Goal: Transaction & Acquisition: Register for event/course

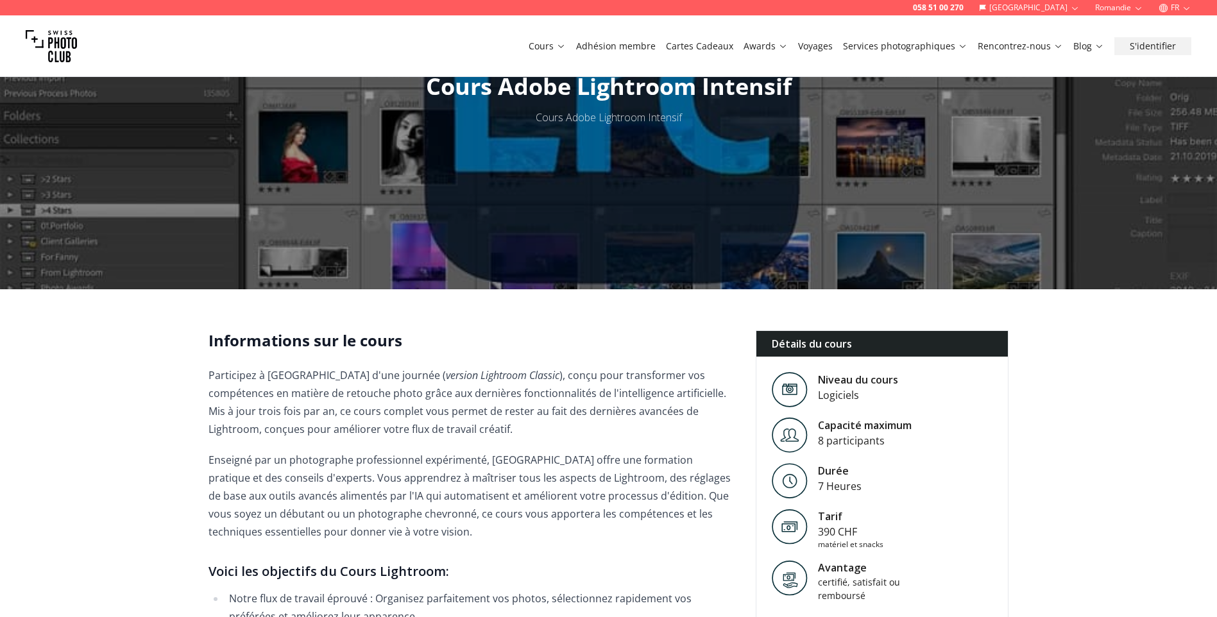
scroll to position [577, 0]
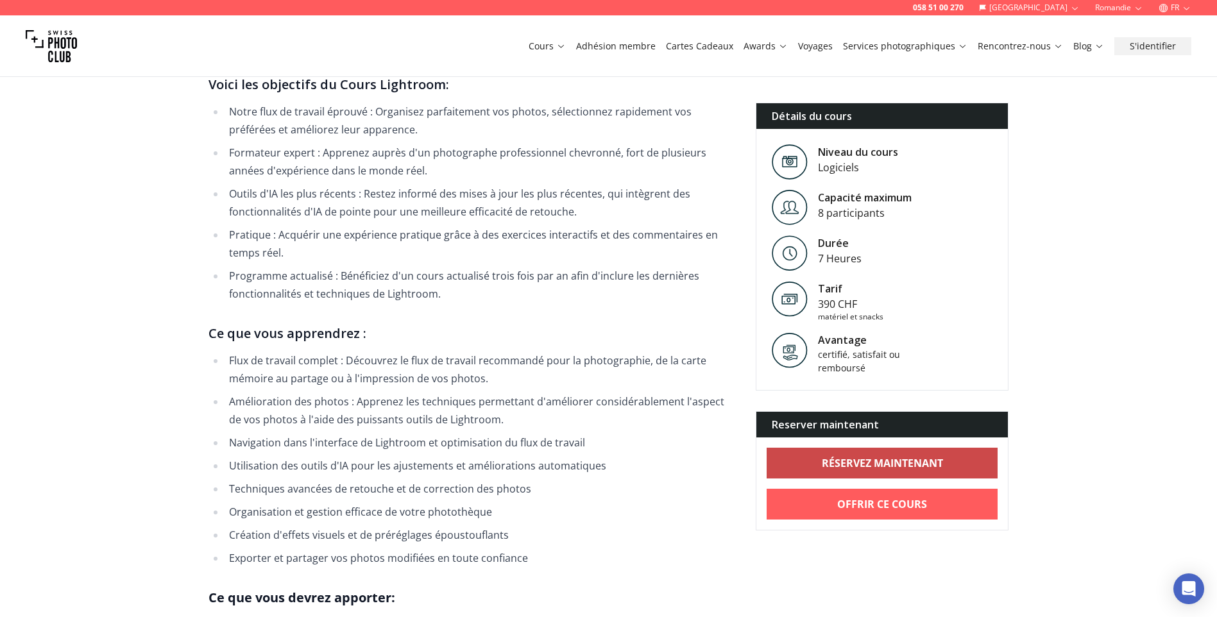
click at [885, 471] on link "RÉSERVEZ MAINTENANT" at bounding box center [883, 463] width 232 height 31
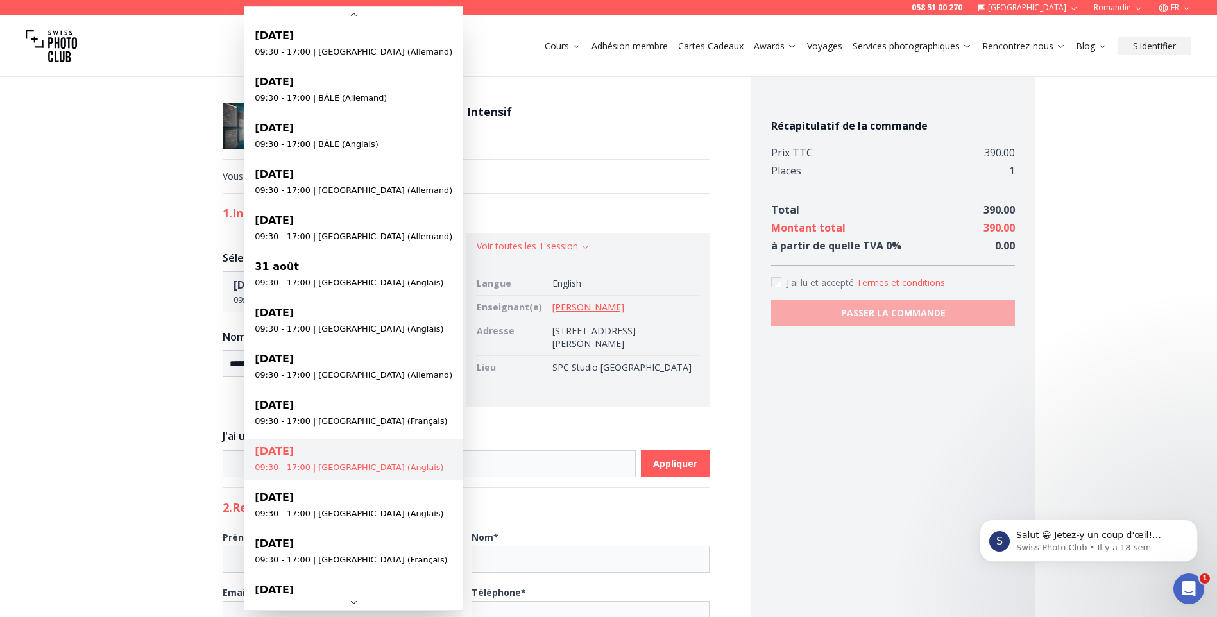
scroll to position [168, 0]
